Goal: Navigation & Orientation: Find specific page/section

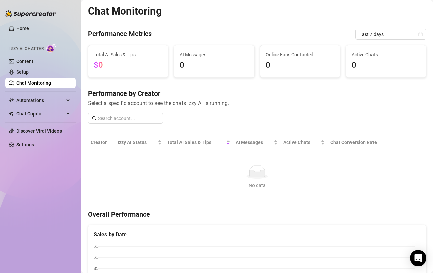
click at [20, 27] on link "Home" at bounding box center [22, 28] width 13 height 5
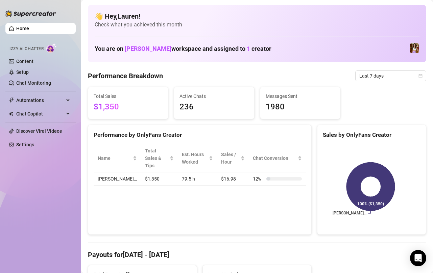
click at [387, 77] on span "Last 7 days" at bounding box center [391, 76] width 63 height 10
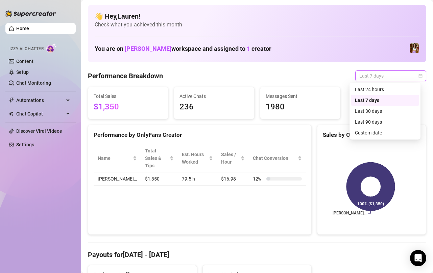
click at [381, 92] on div "Last 24 hours" at bounding box center [385, 89] width 60 height 7
